Goal: Task Accomplishment & Management: Manage account settings

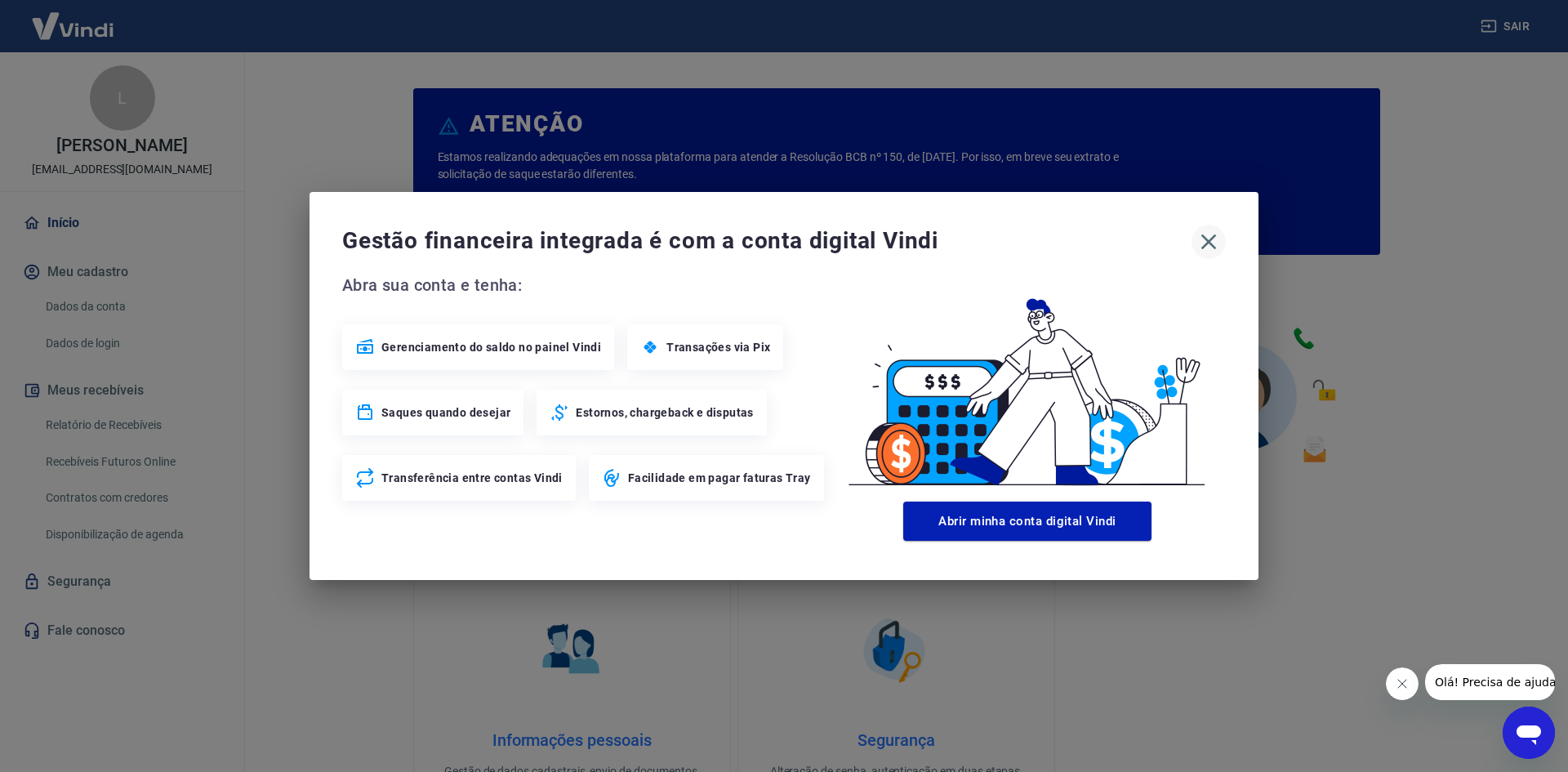
click at [1202, 248] on icon "button" at bounding box center [1208, 241] width 26 height 26
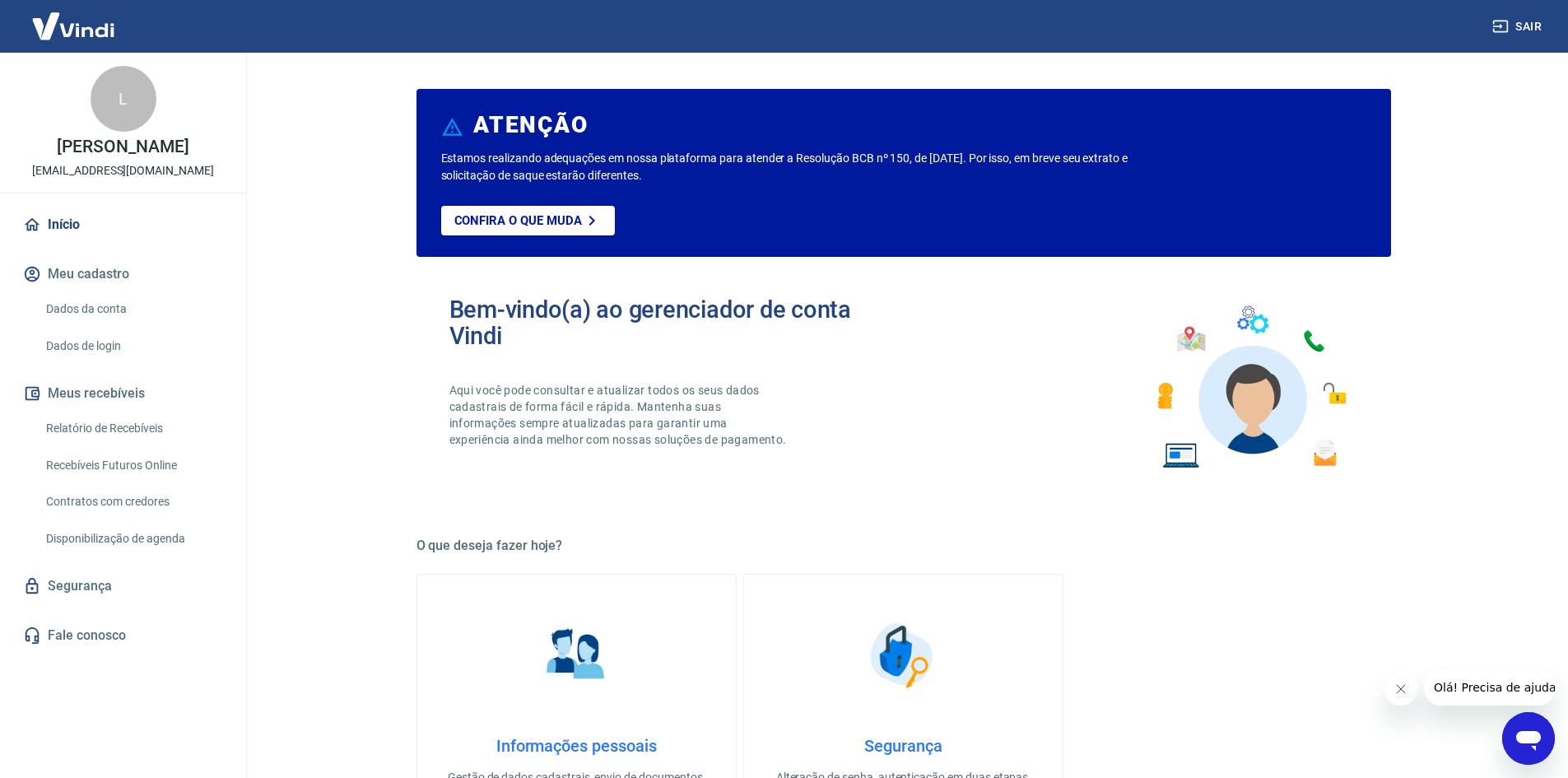
scroll to position [165, 0]
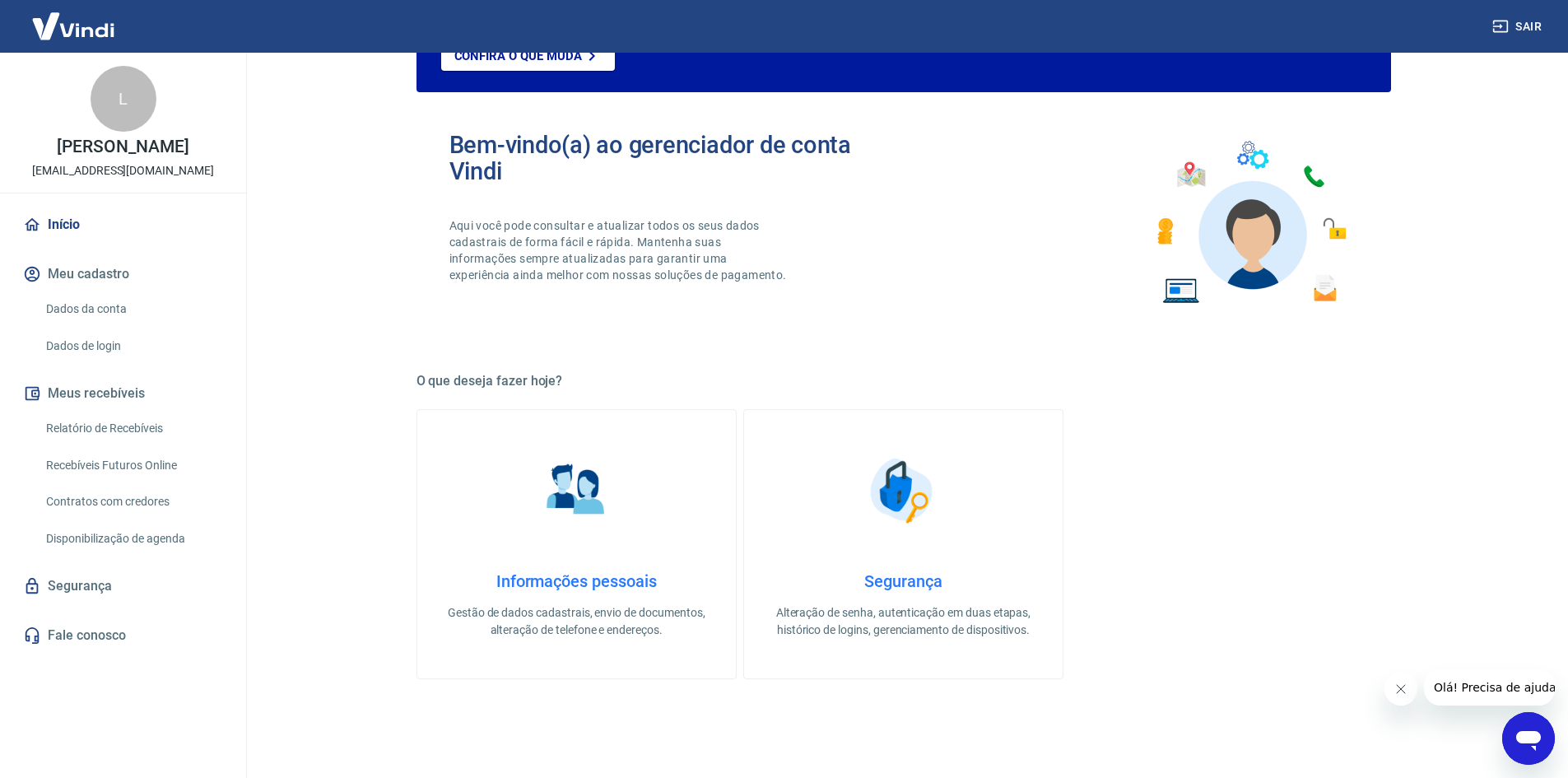
click at [130, 389] on button "Meus recebíveis" at bounding box center [123, 393] width 206 height 36
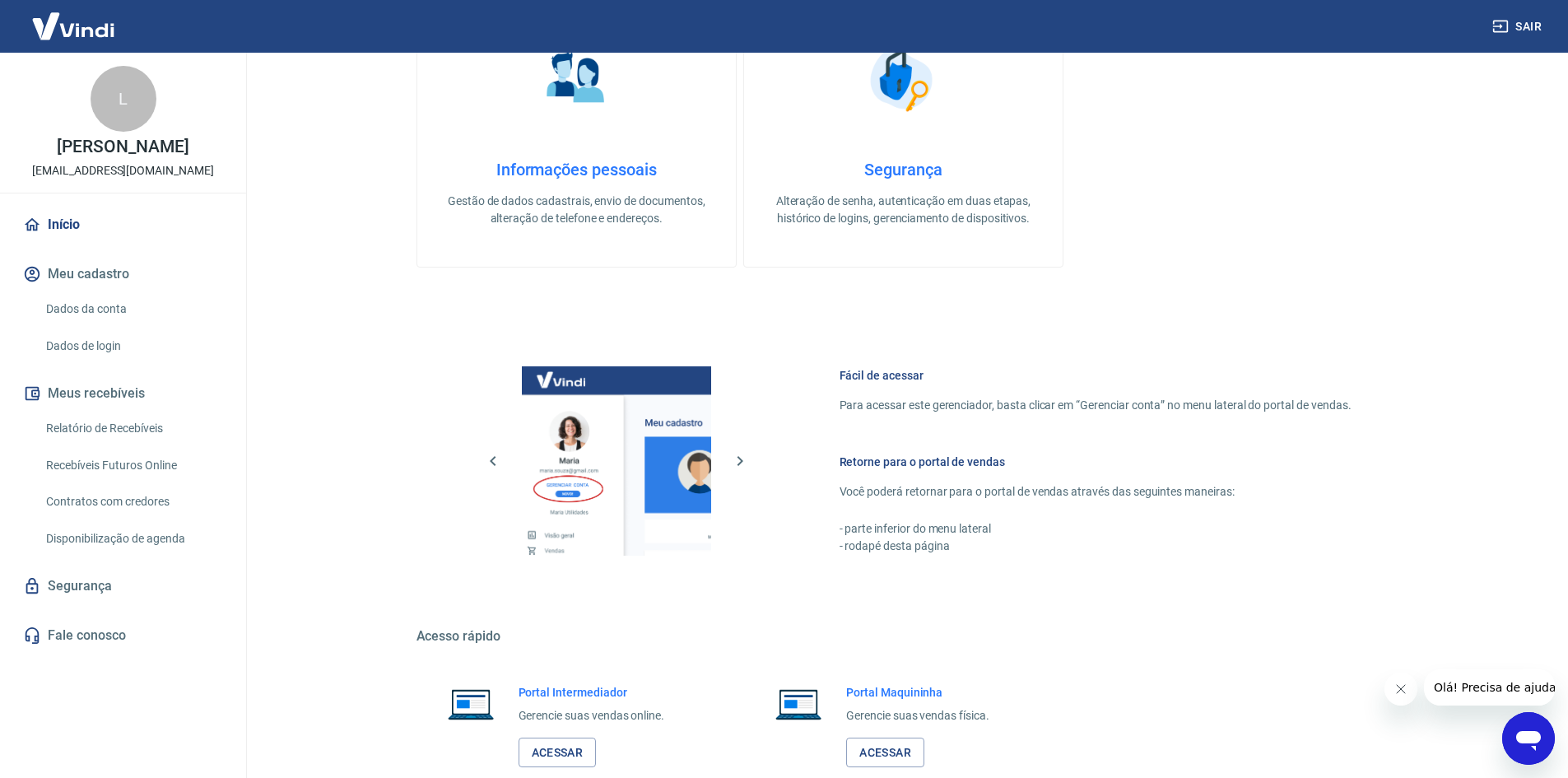
scroll to position [676, 0]
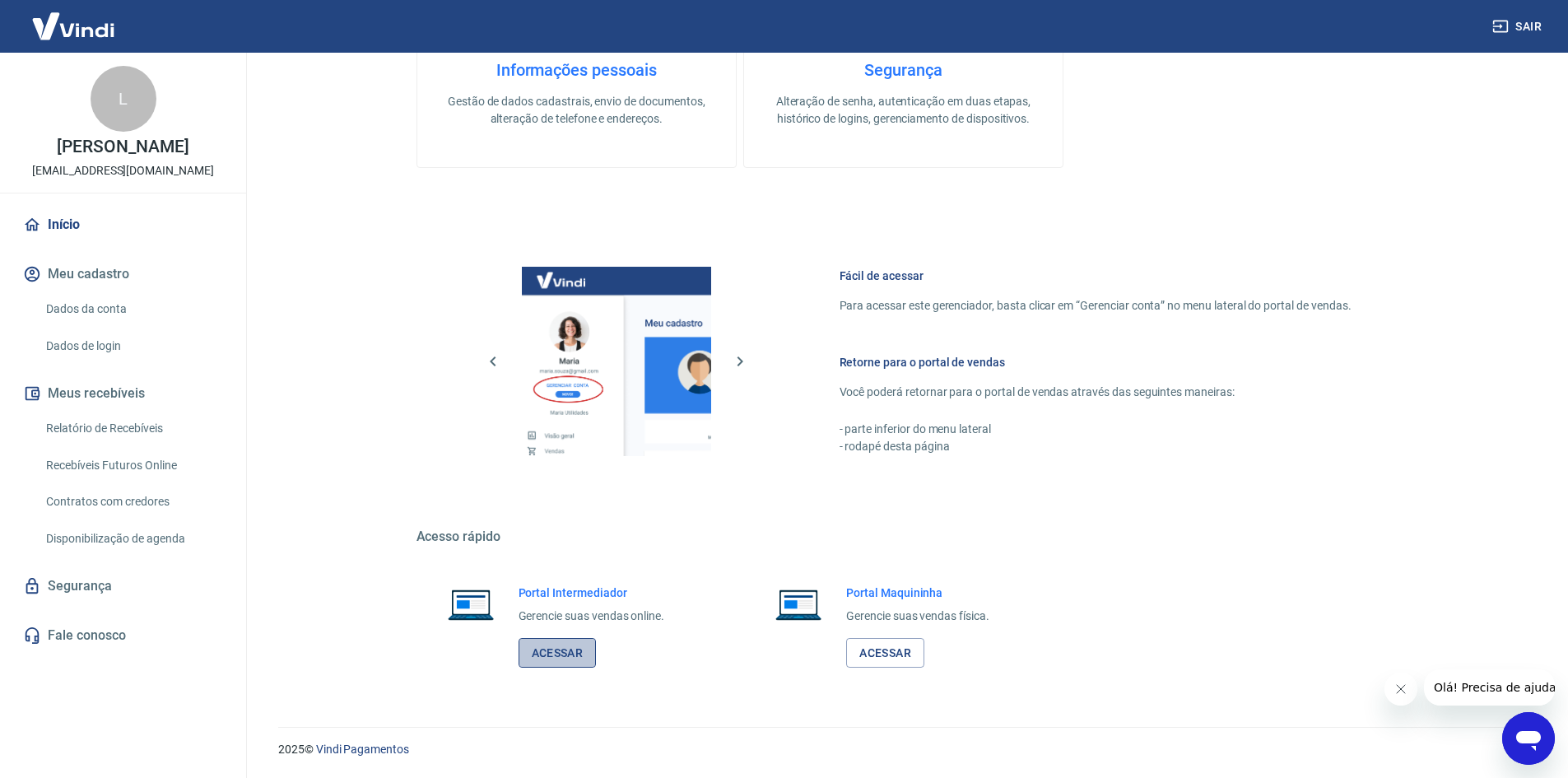
click at [547, 653] on link "Acessar" at bounding box center [558, 653] width 78 height 31
click at [1524, 24] on button "Sair" at bounding box center [1519, 27] width 60 height 31
